Goal: Check status: Check status

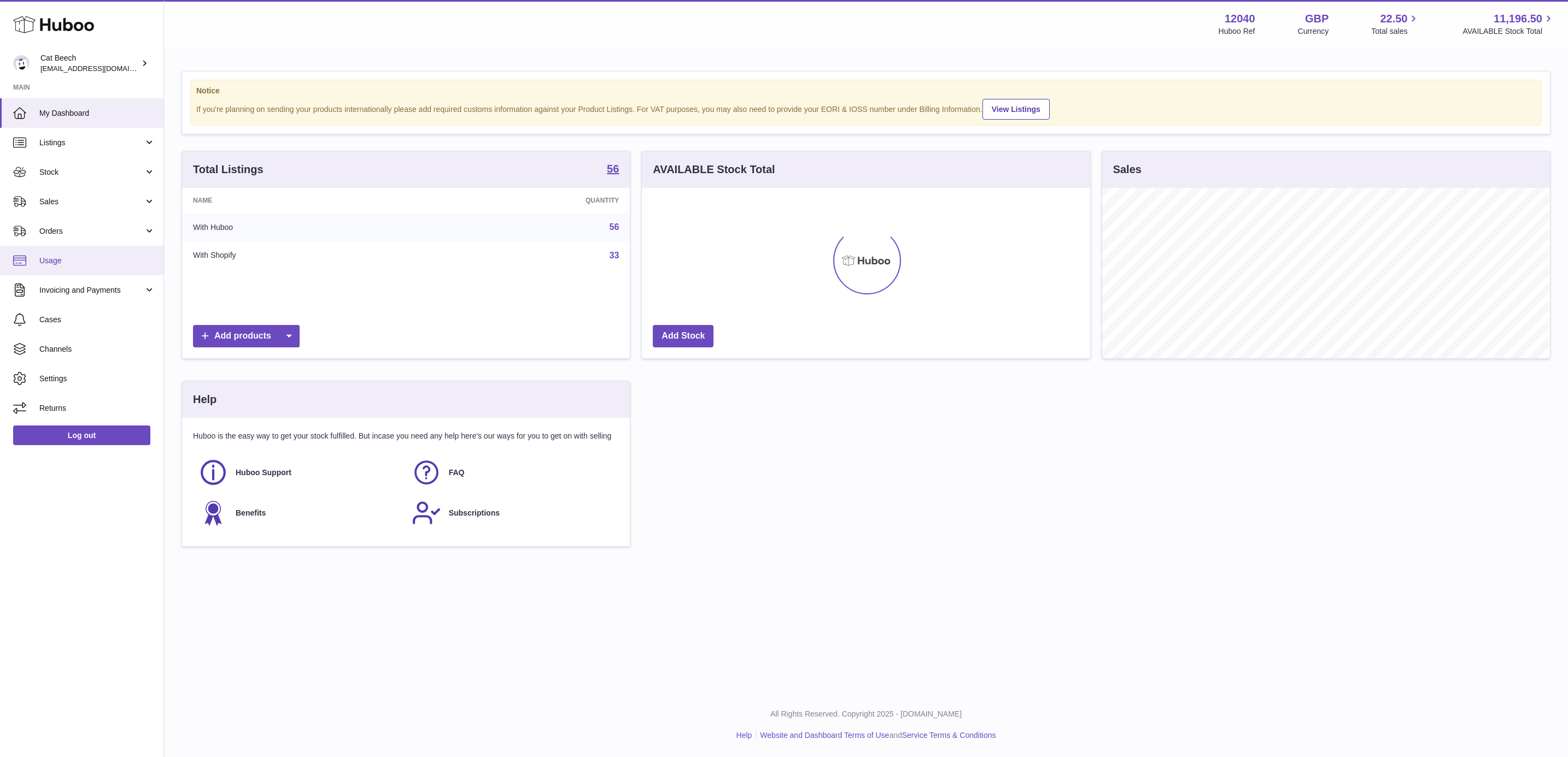
scroll to position [546180, 546200]
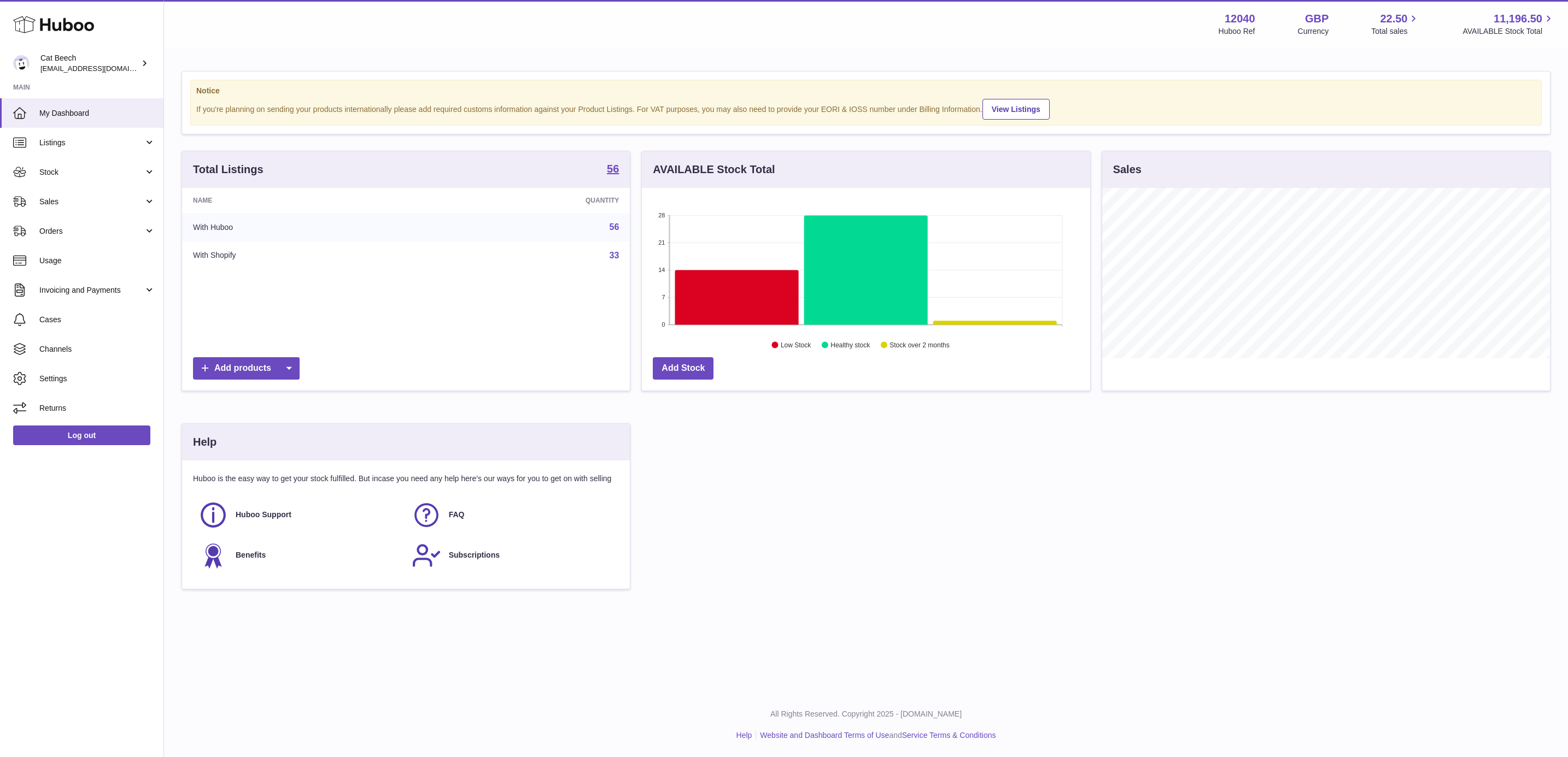
drag, startPoint x: 102, startPoint y: 207, endPoint x: 99, endPoint y: 218, distance: 11.4
click at [102, 207] on link "Sales" at bounding box center [81, 201] width 163 height 29
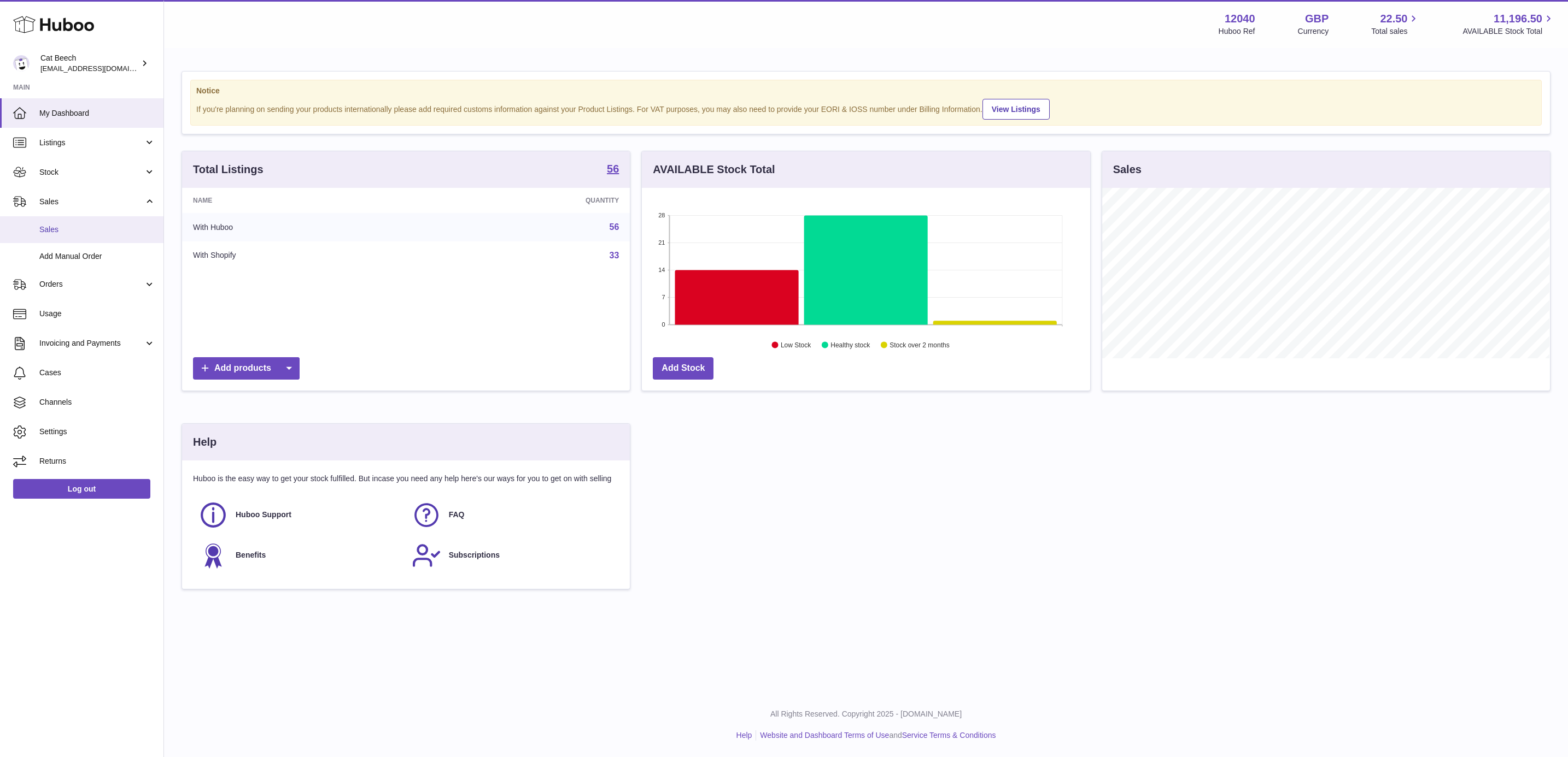
click at [95, 227] on span "Sales" at bounding box center [97, 230] width 116 height 10
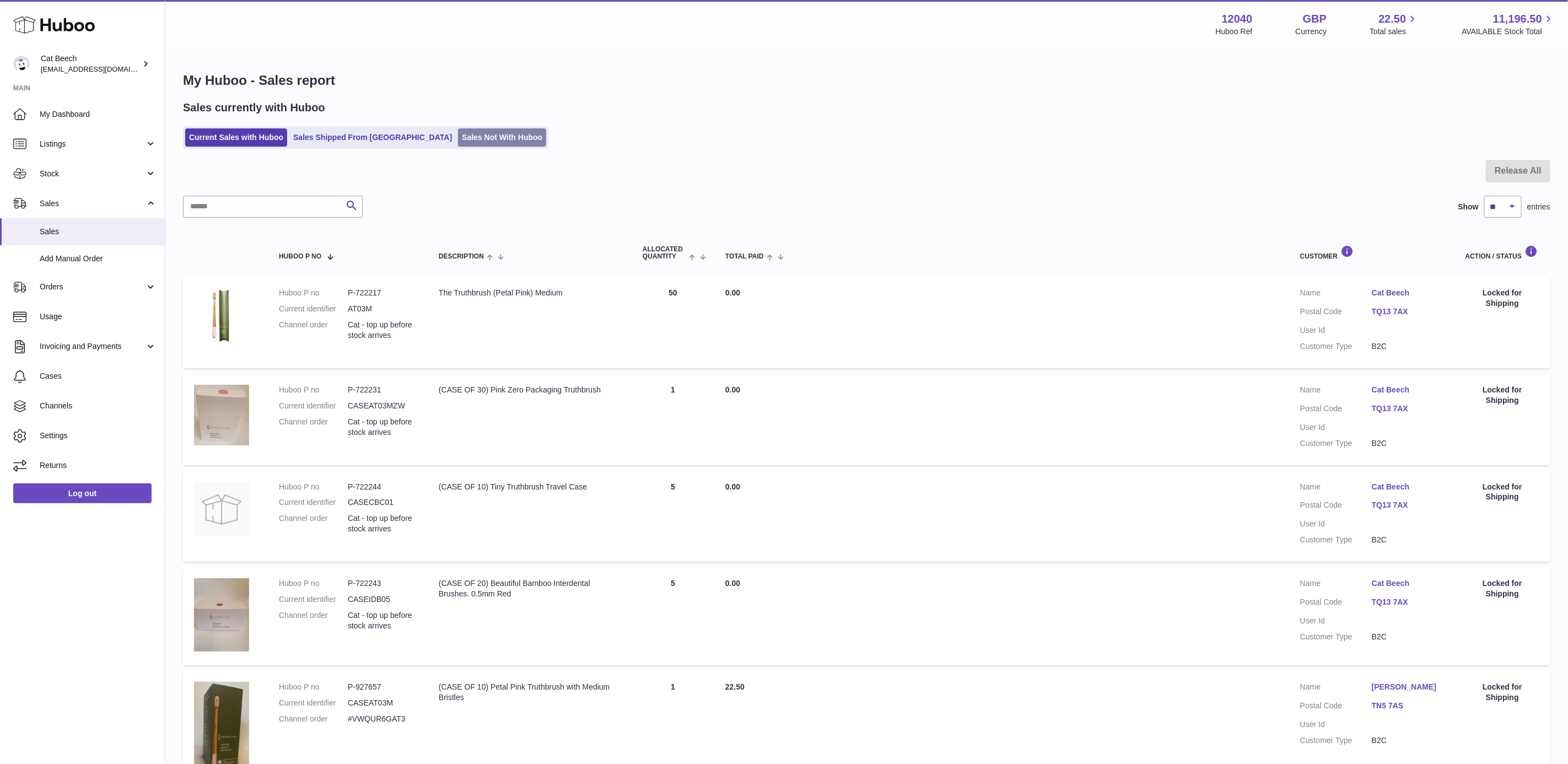
click at [458, 141] on link "Sales Not With Huboo" at bounding box center [502, 137] width 88 height 18
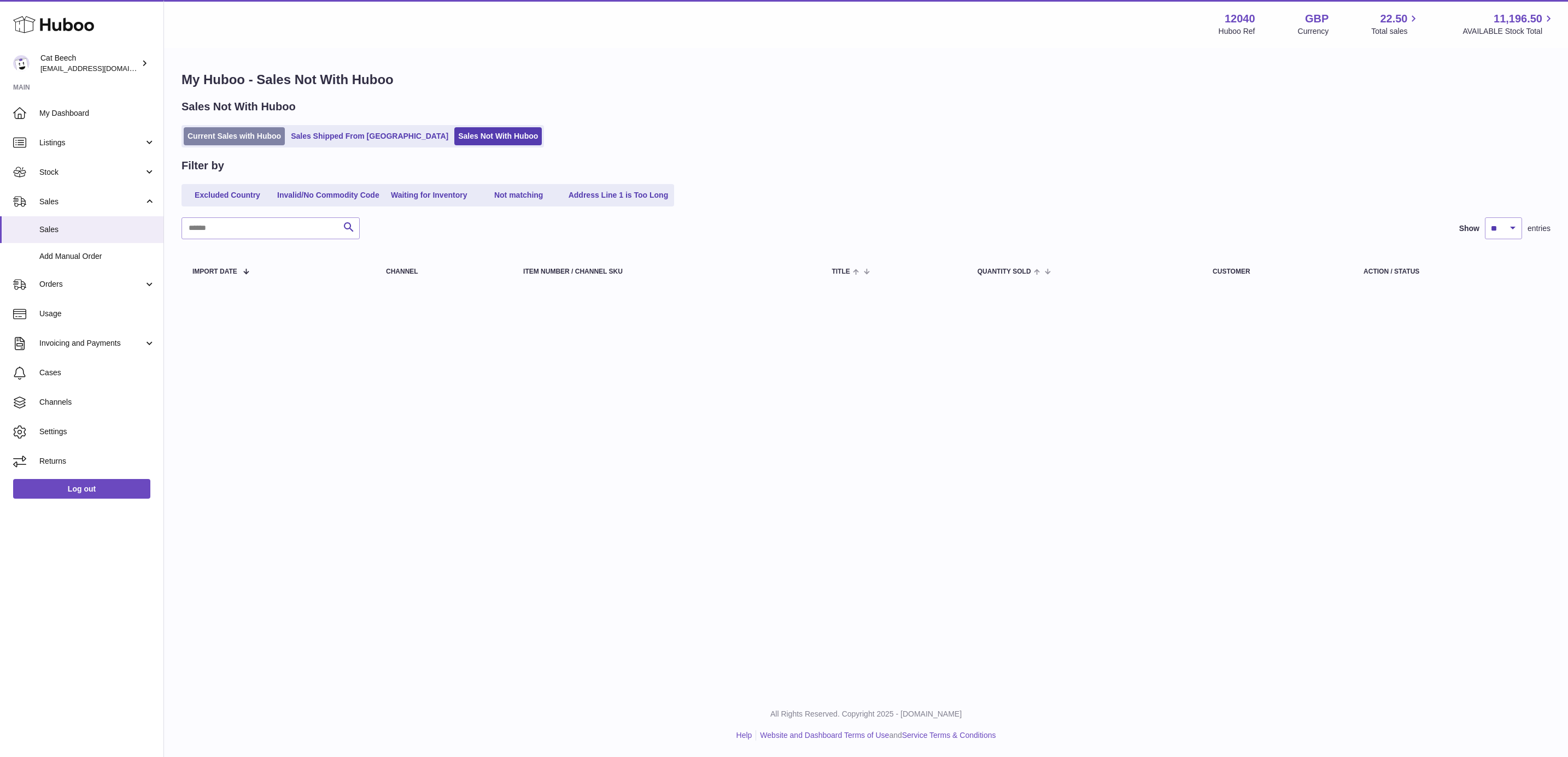
click at [250, 129] on link "Current Sales with Huboo" at bounding box center [234, 136] width 101 height 18
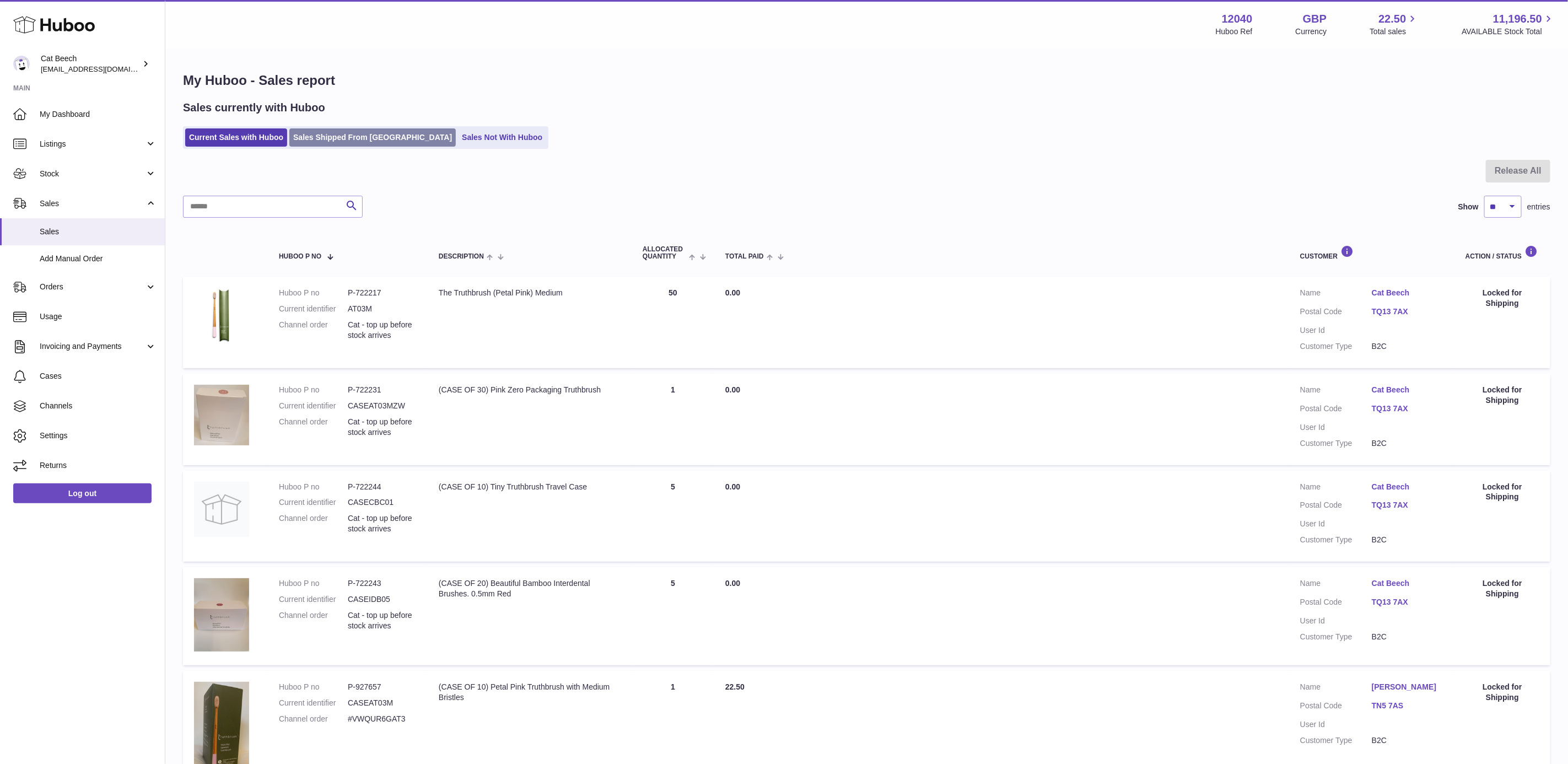
click at [326, 139] on link "Sales Shipped From [GEOGRAPHIC_DATA]" at bounding box center [372, 137] width 167 height 18
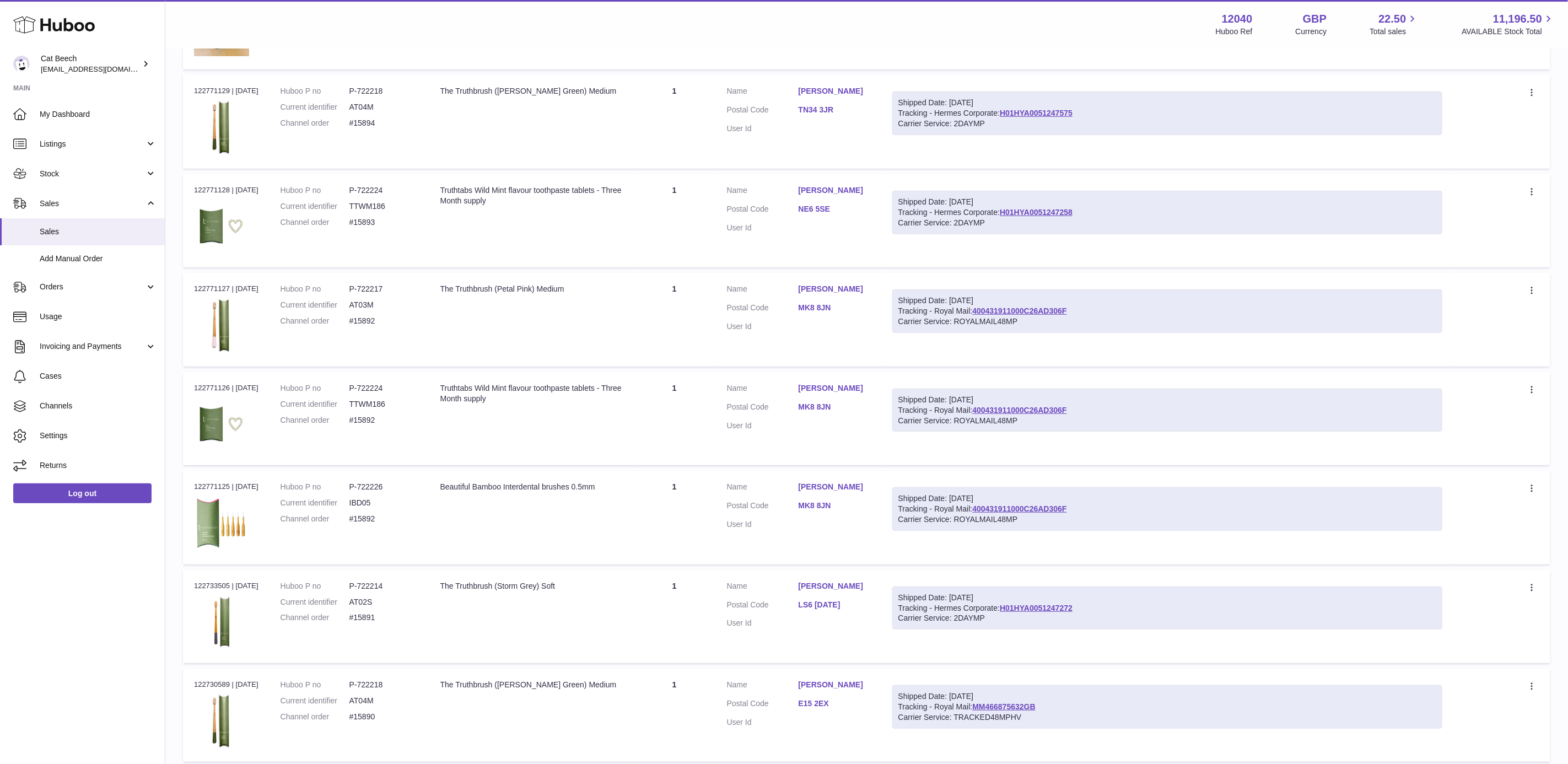
scroll to position [579, 0]
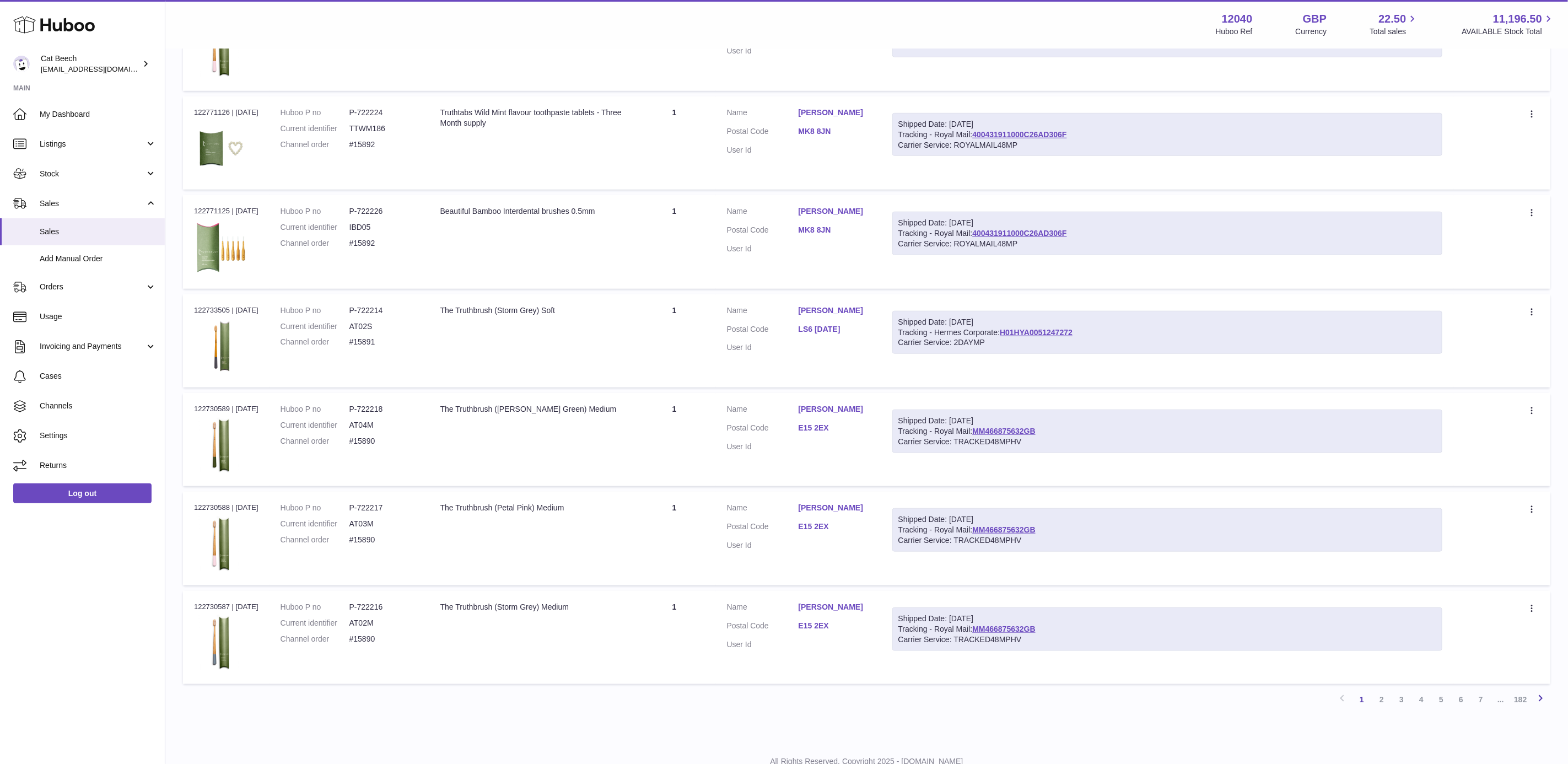
click at [1540, 695] on icon at bounding box center [1540, 698] width 13 height 14
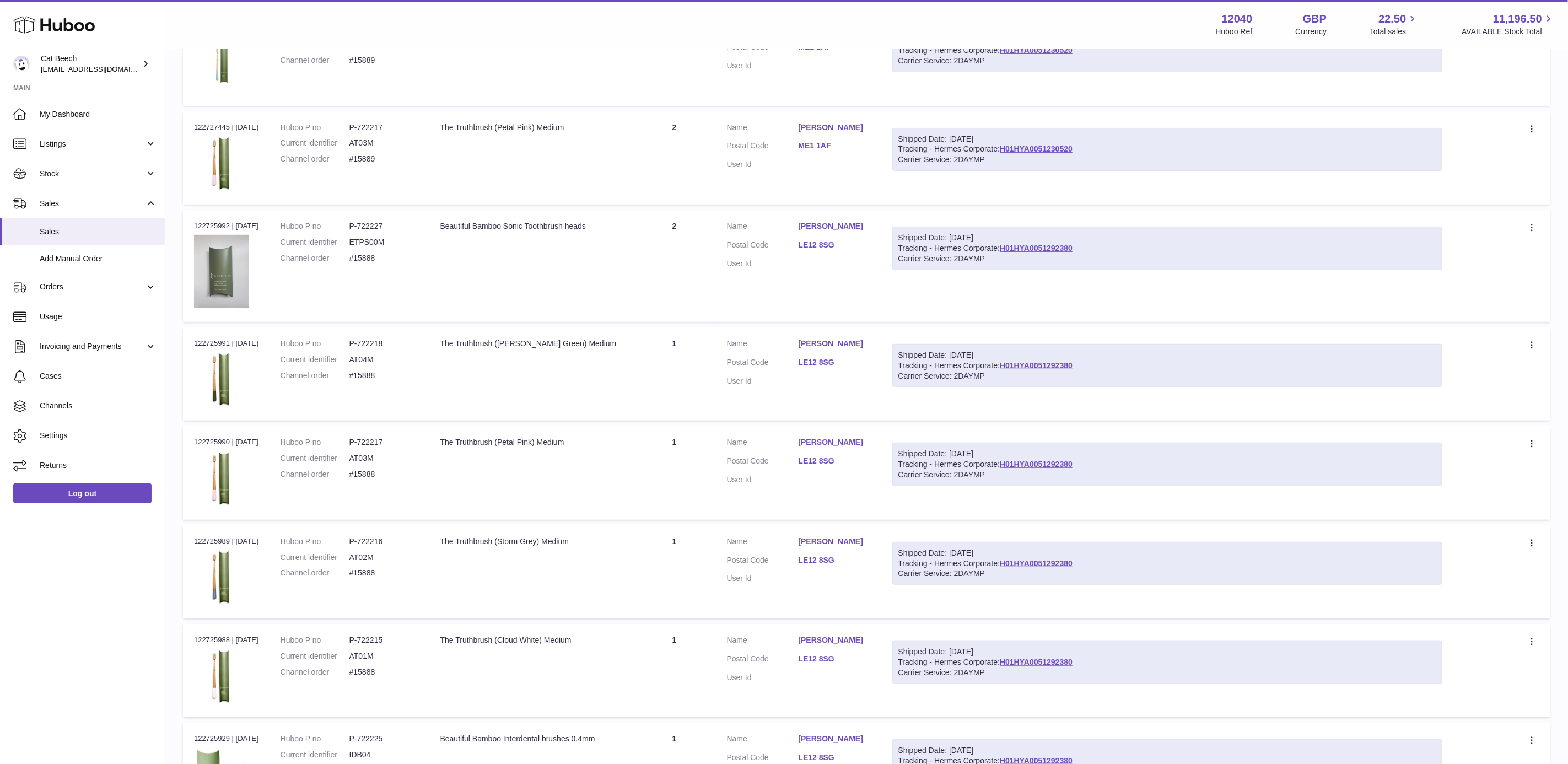
scroll to position [546, 0]
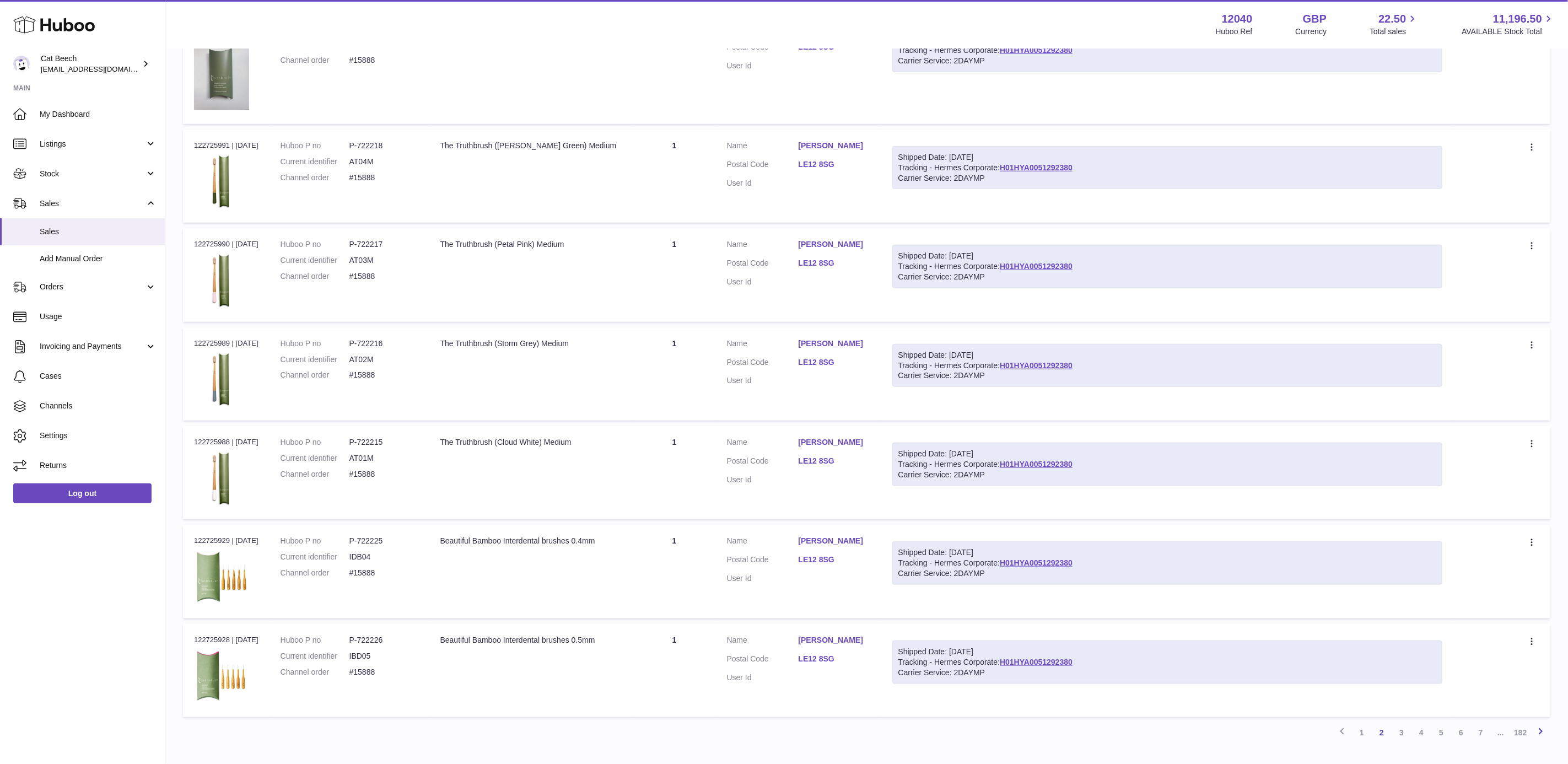
click at [1540, 728] on icon at bounding box center [1540, 731] width 13 height 14
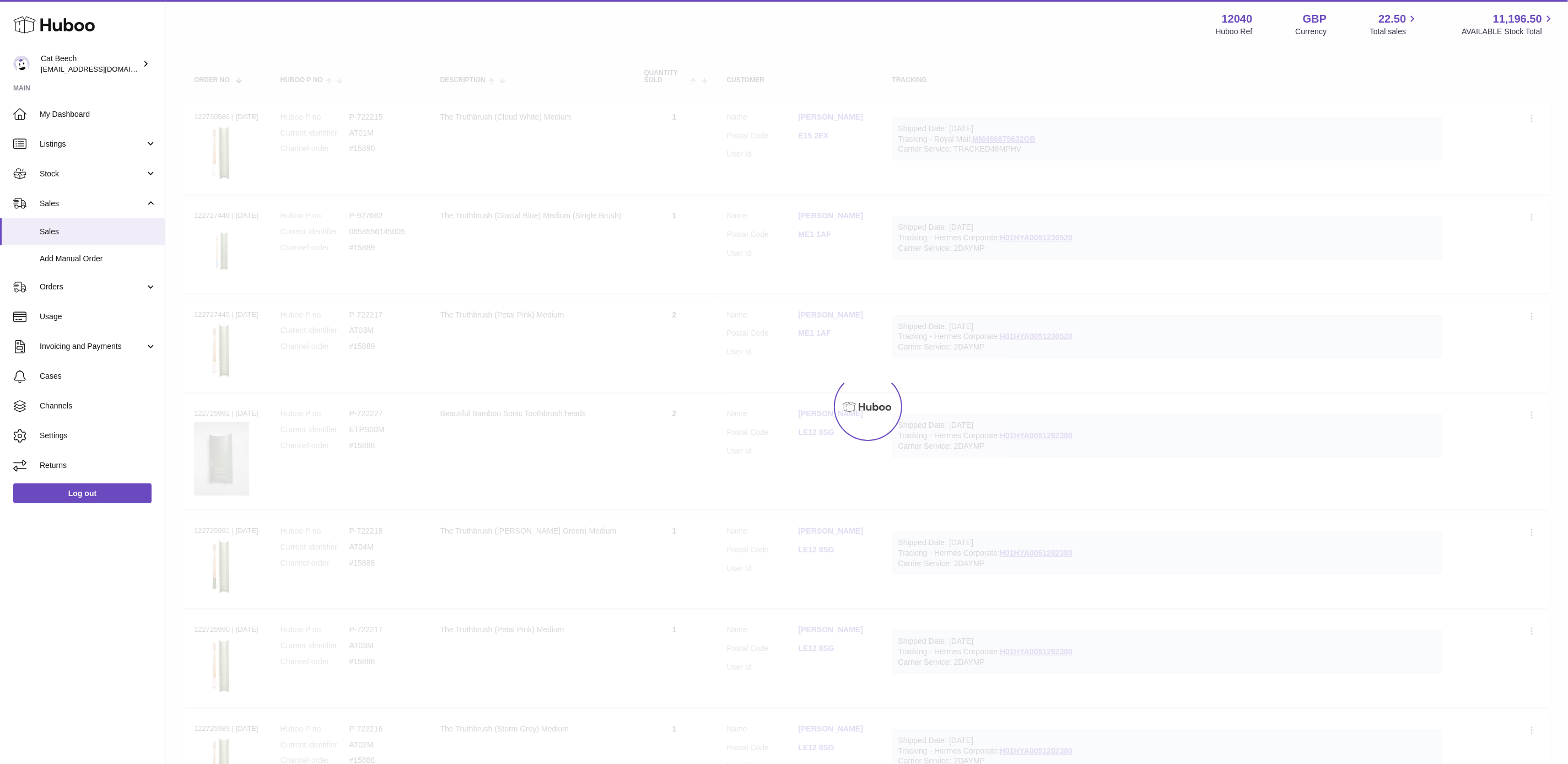
scroll to position [49, 0]
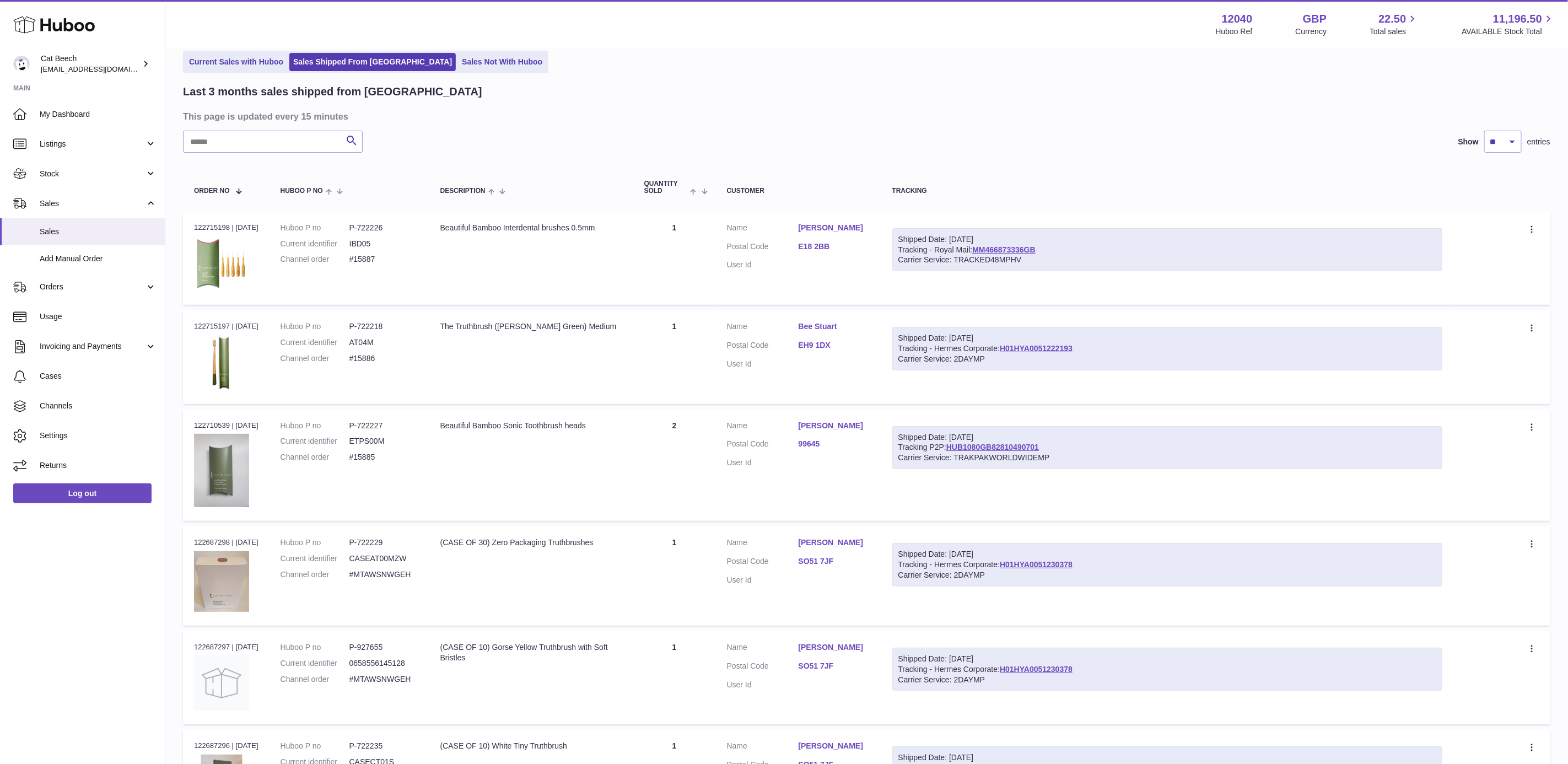
click at [1203, 149] on div "Search Show ** ** ** entries" at bounding box center [867, 141] width 1367 height 22
